Goal: Find contact information: Find contact information

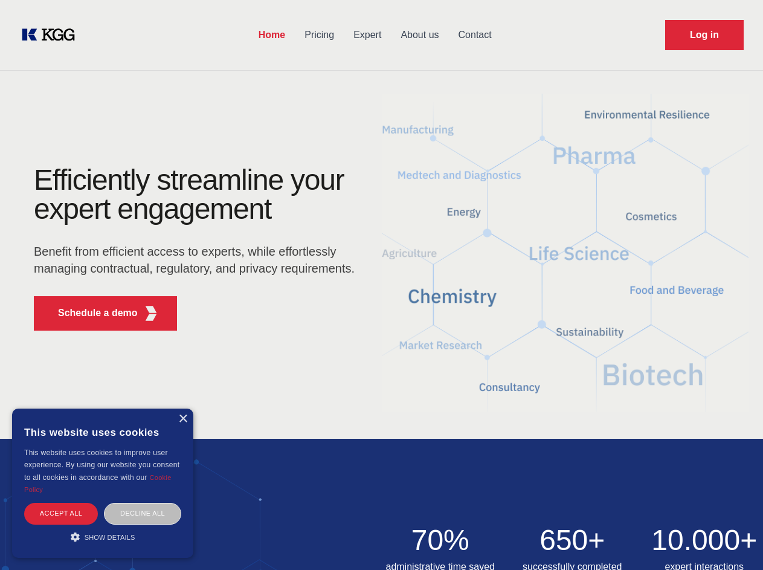
click at [381, 285] on div "Efficiently streamline your expert engagement Benefit from efficient access to …" at bounding box center [198, 253] width 367 height 175
click at [91, 313] on p "Schedule a demo" at bounding box center [98, 313] width 80 height 15
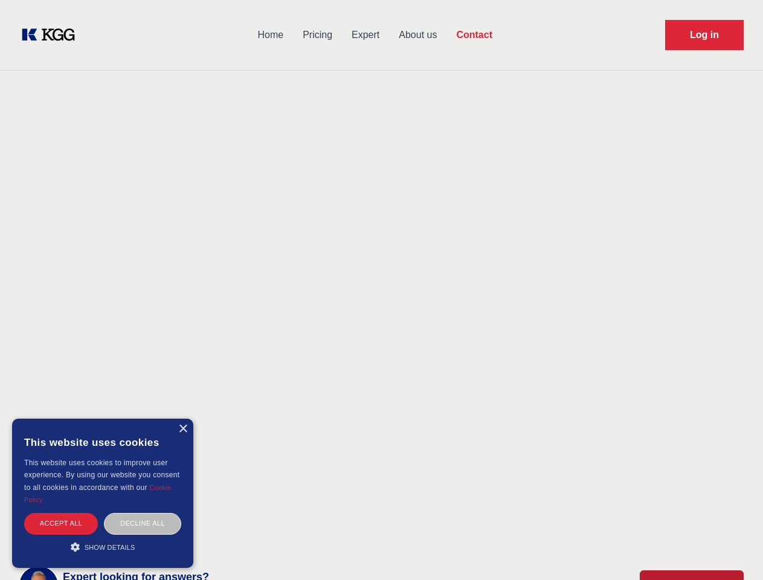
click at [183, 419] on div "× This website uses cookies This website uses cookies to improve user experienc…" at bounding box center [102, 493] width 181 height 149
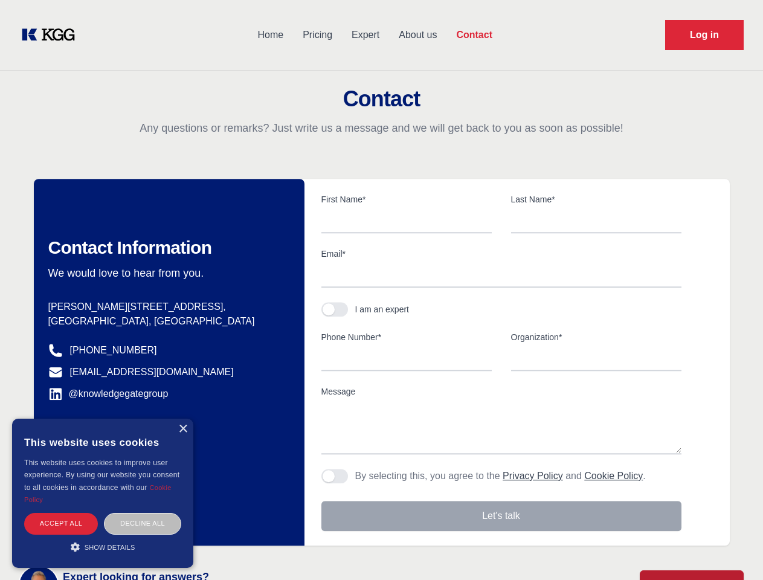
click at [61, 513] on div "Accept all" at bounding box center [61, 523] width 74 height 21
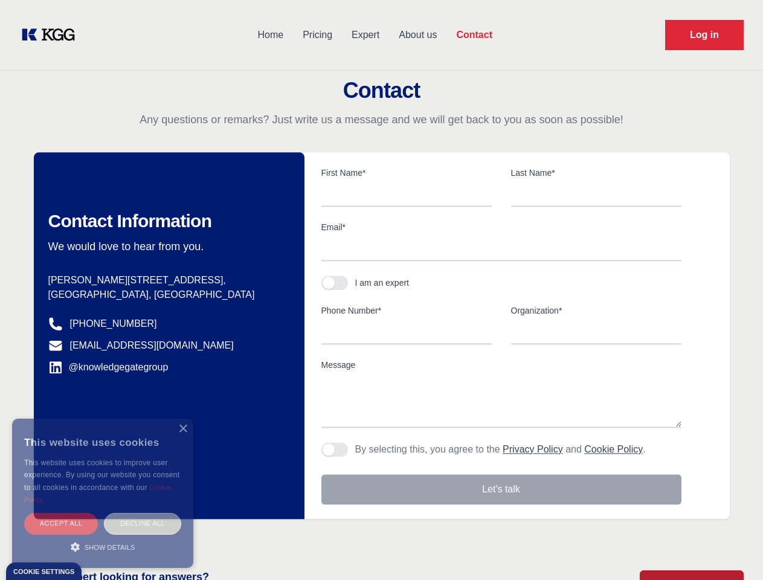
click at [143, 513] on div "Decline all" at bounding box center [142, 523] width 77 height 21
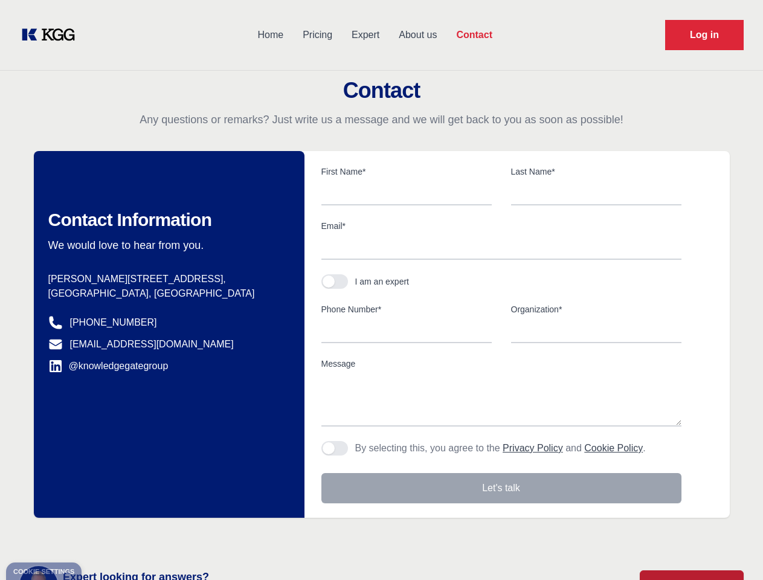
click at [103, 537] on main "Contact Any questions or remarks? Just write us a message and we will get back …" at bounding box center [381, 314] width 763 height 629
